Goal: Transaction & Acquisition: Download file/media

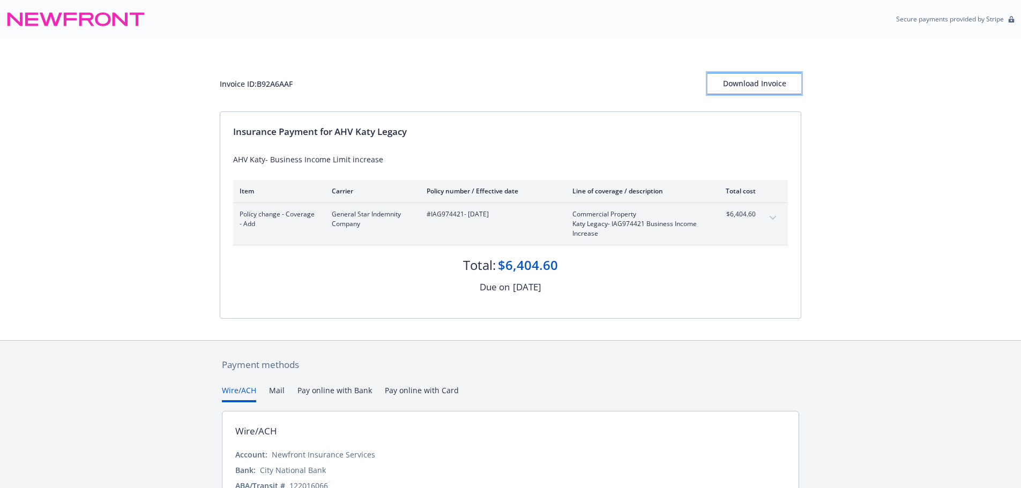
click at [752, 81] on div "Download Invoice" at bounding box center [755, 83] width 94 height 20
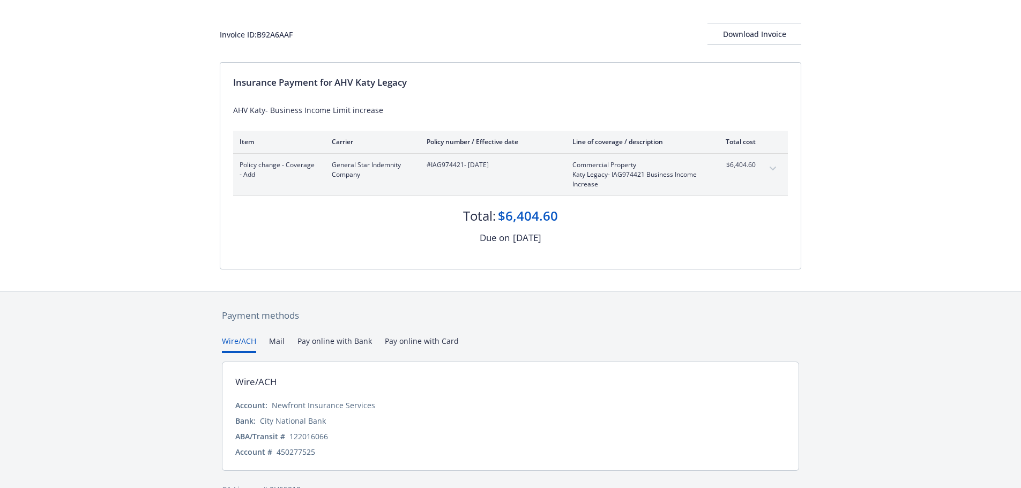
scroll to position [73, 0]
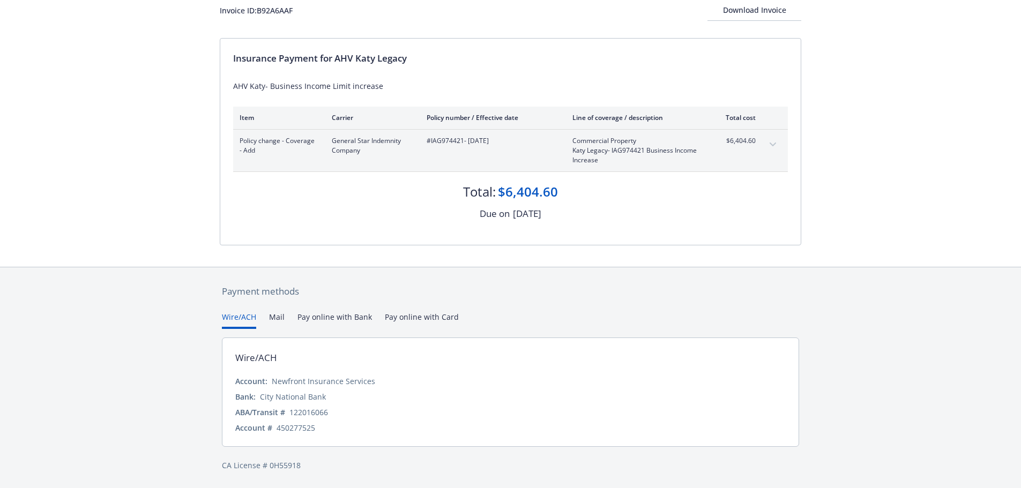
drag, startPoint x: 881, startPoint y: 226, endPoint x: 865, endPoint y: 174, distance: 54.3
click at [881, 226] on div "Invoice ID: B92A6AAF Download Invoice Insurance Payment for AHV Katy Legacy AHV…" at bounding box center [510, 116] width 1021 height 302
